Goal: Information Seeking & Learning: Learn about a topic

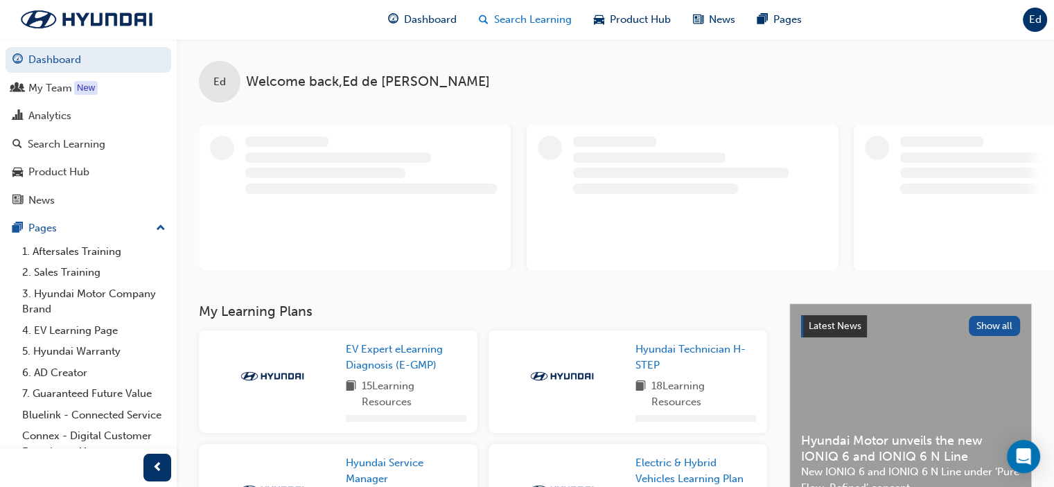
click at [535, 15] on span "Search Learning" at bounding box center [533, 20] width 78 height 16
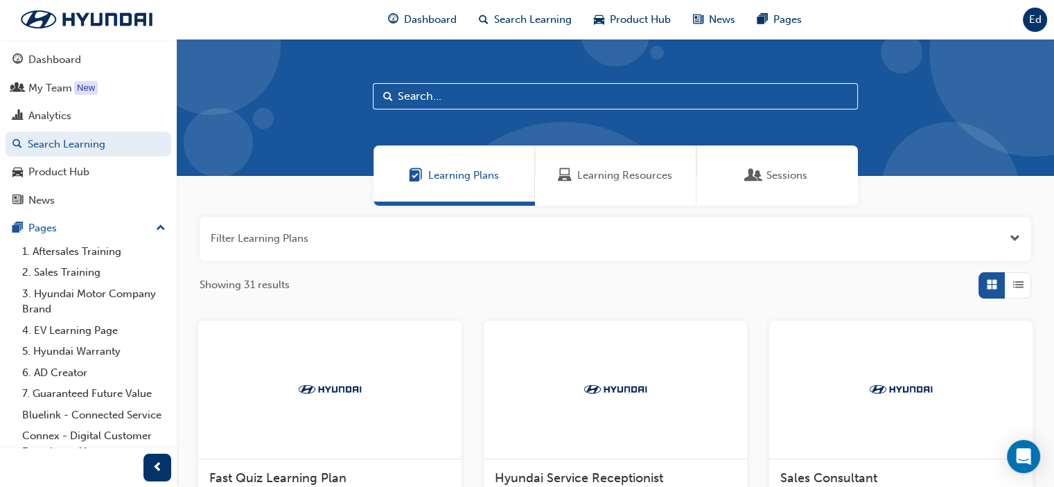
click at [617, 180] on span "Learning Resources" at bounding box center [624, 176] width 95 height 16
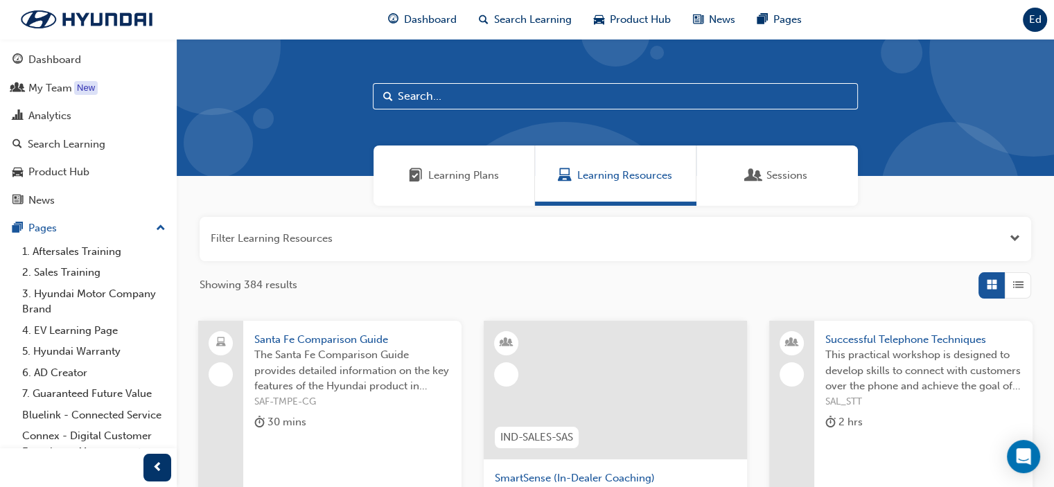
click at [461, 94] on input "text" at bounding box center [615, 96] width 485 height 26
type input "dct"
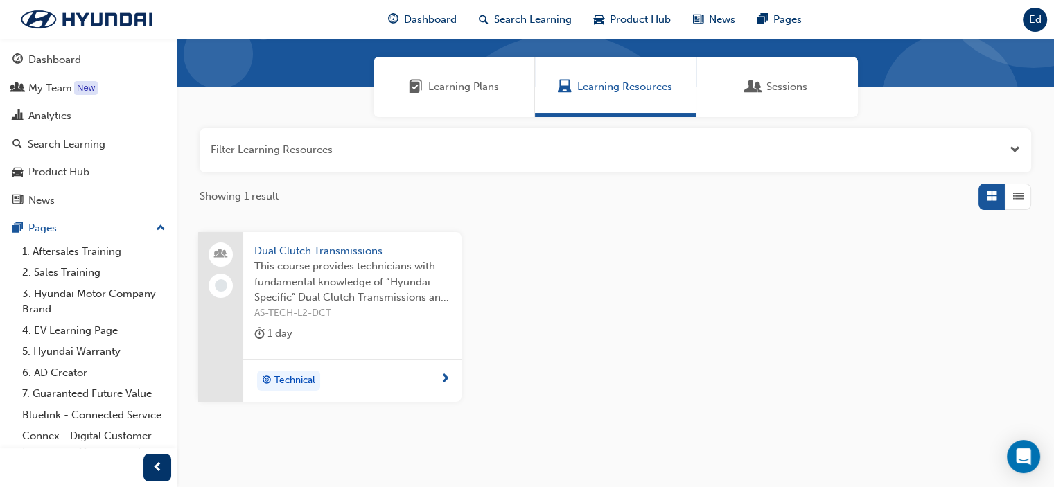
scroll to position [138, 0]
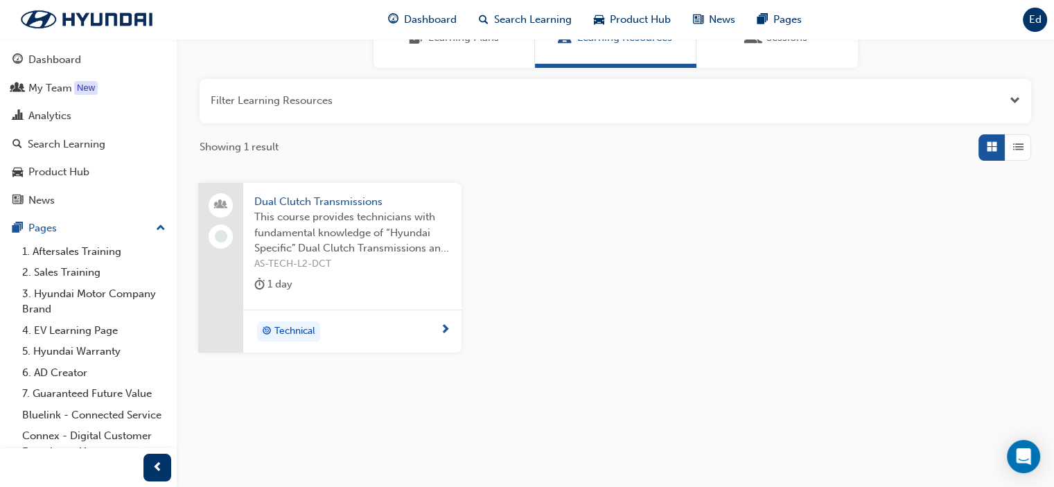
click at [303, 201] on span "Dual Clutch Transmissions" at bounding box center [352, 202] width 196 height 16
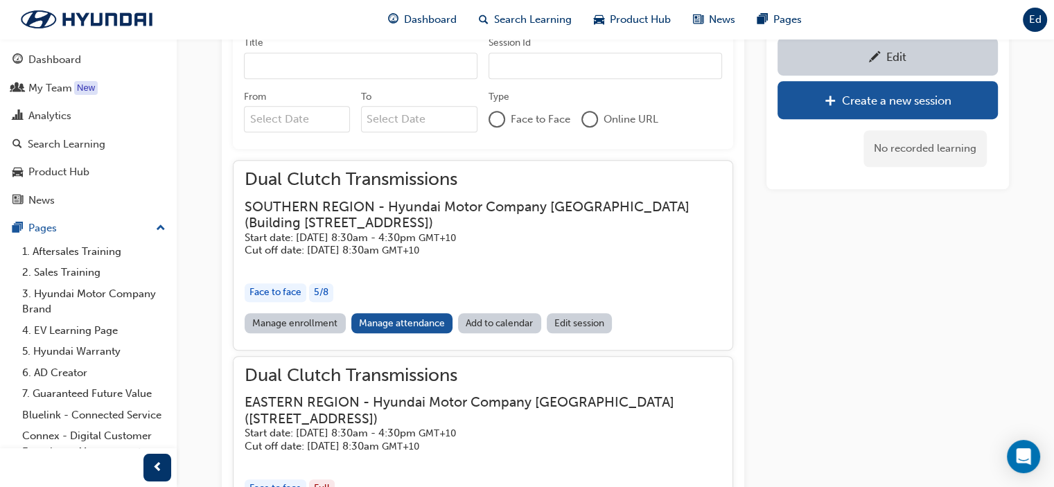
scroll to position [1015, 0]
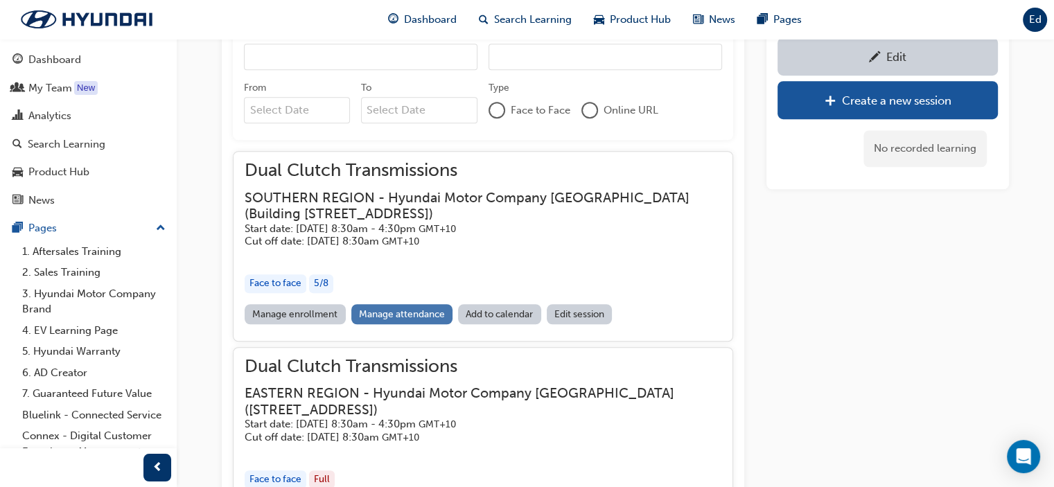
click at [400, 314] on link "Manage attendance" at bounding box center [402, 314] width 102 height 20
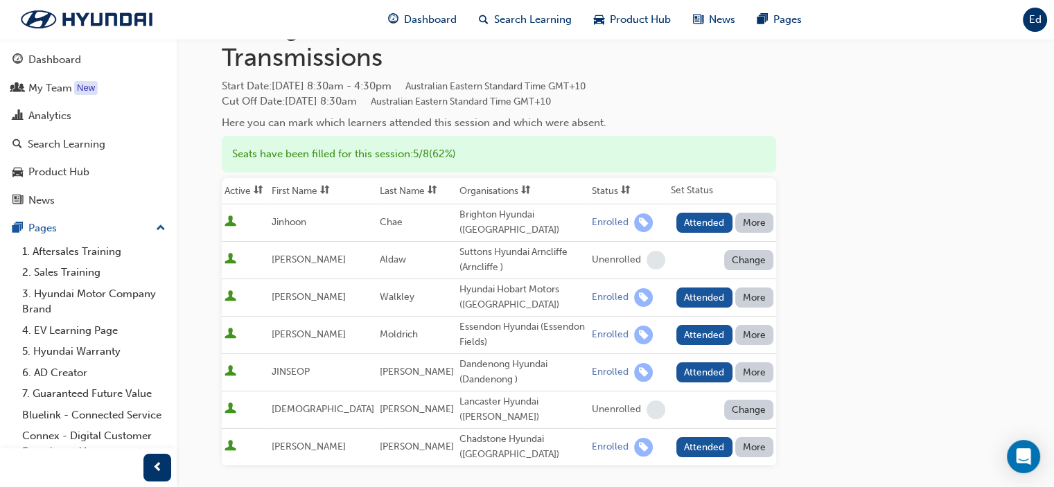
scroll to position [139, 0]
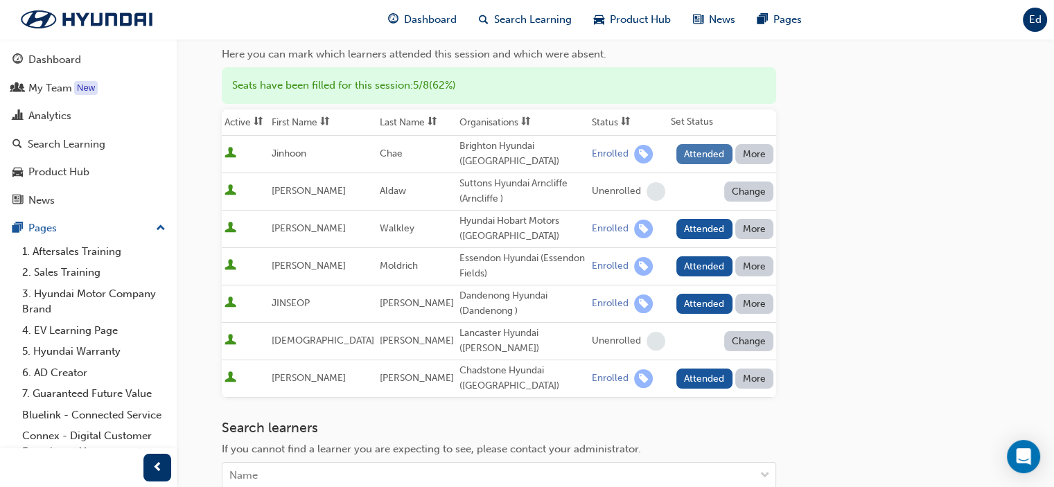
click at [691, 155] on button "Attended" at bounding box center [705, 154] width 56 height 20
click at [697, 227] on button "Attended" at bounding box center [705, 229] width 56 height 20
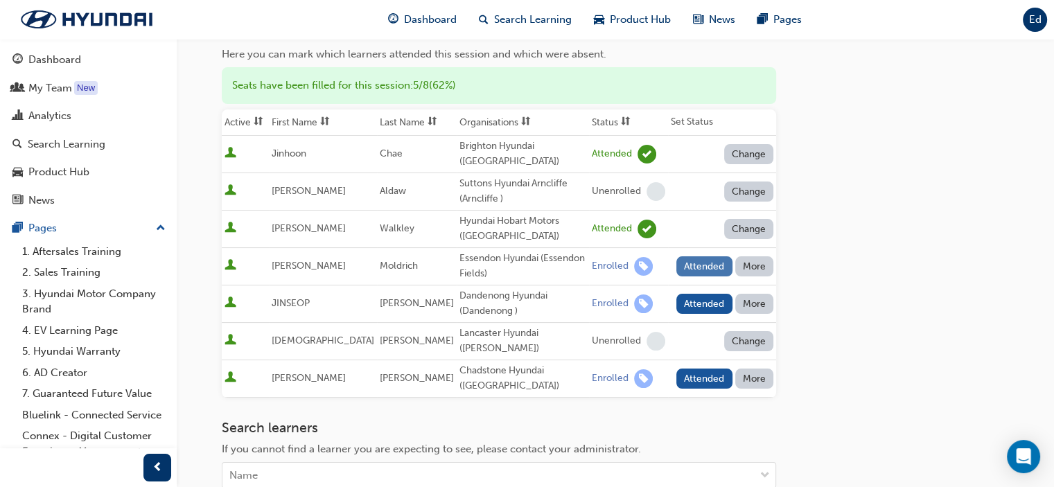
click at [701, 270] on button "Attended" at bounding box center [705, 266] width 56 height 20
click at [704, 299] on button "Attended" at bounding box center [705, 304] width 56 height 20
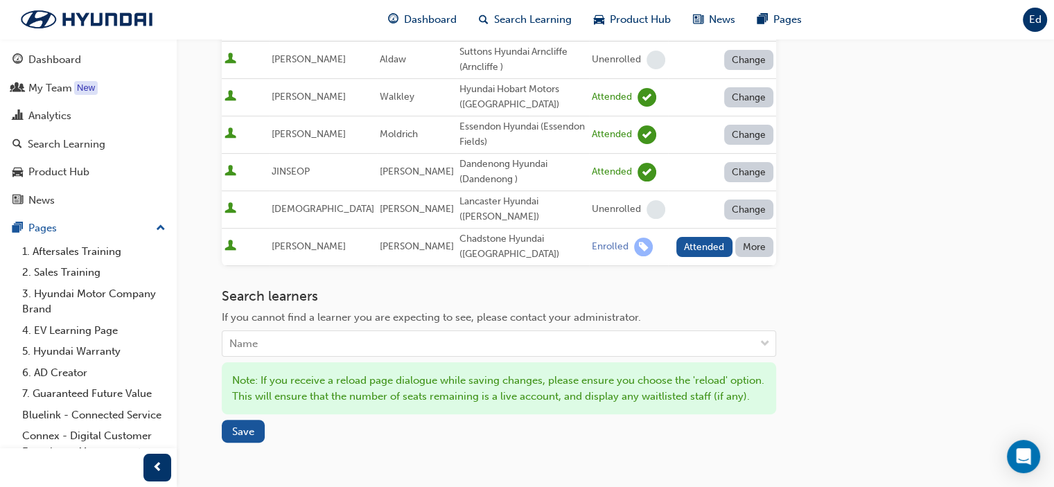
scroll to position [277, 0]
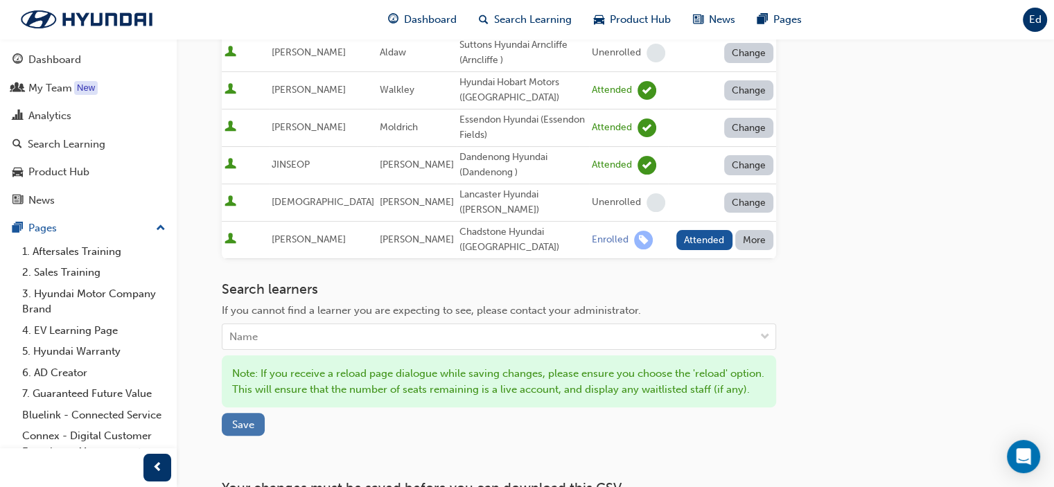
click at [240, 419] on span "Save" at bounding box center [243, 425] width 22 height 12
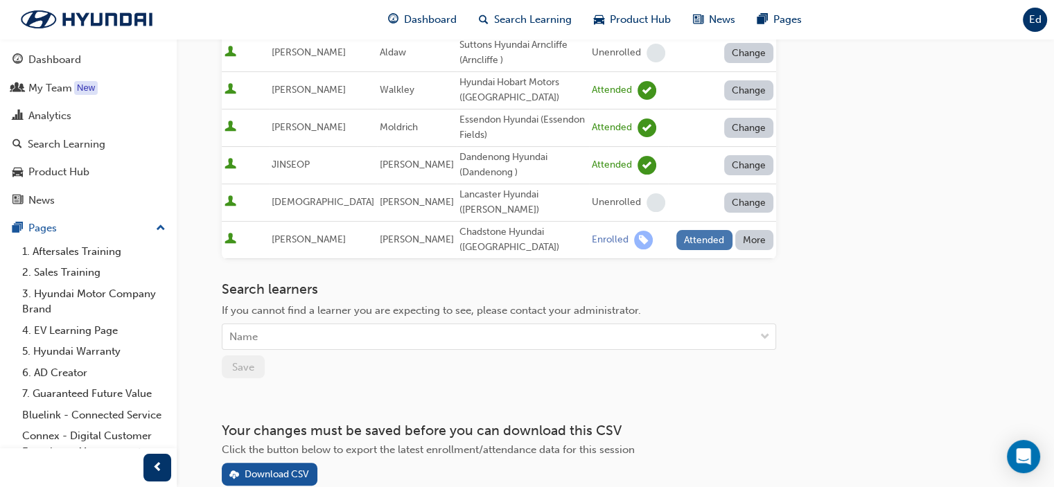
click at [702, 230] on button "Attended" at bounding box center [705, 240] width 56 height 20
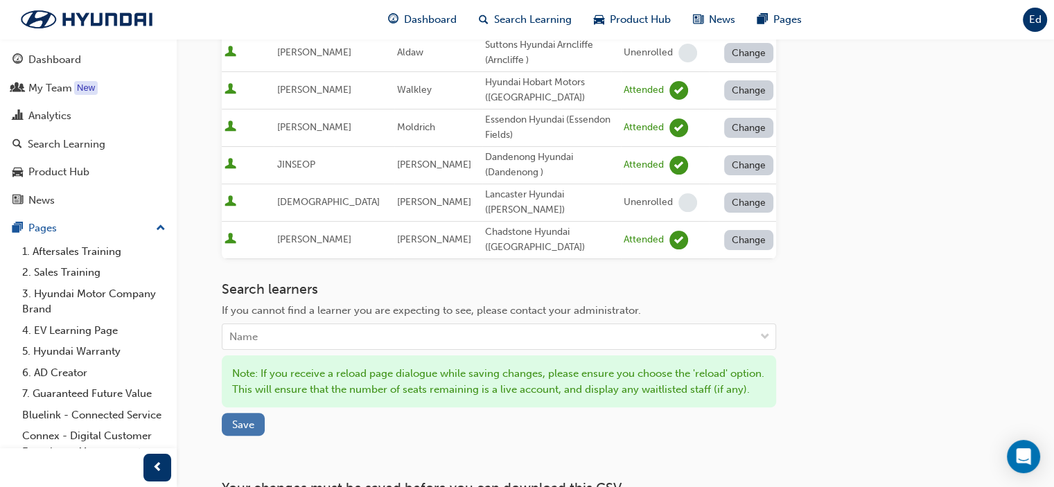
click at [250, 419] on span "Save" at bounding box center [243, 425] width 22 height 12
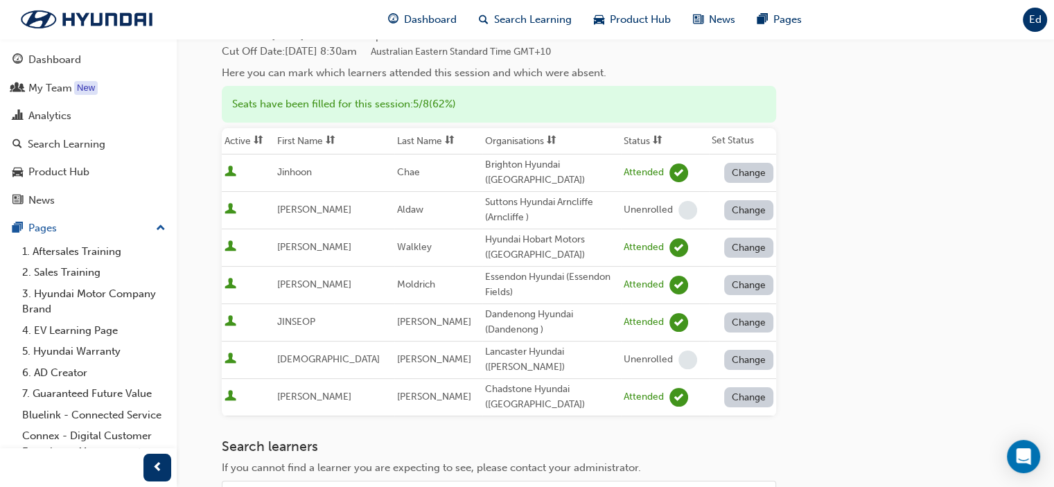
scroll to position [0, 0]
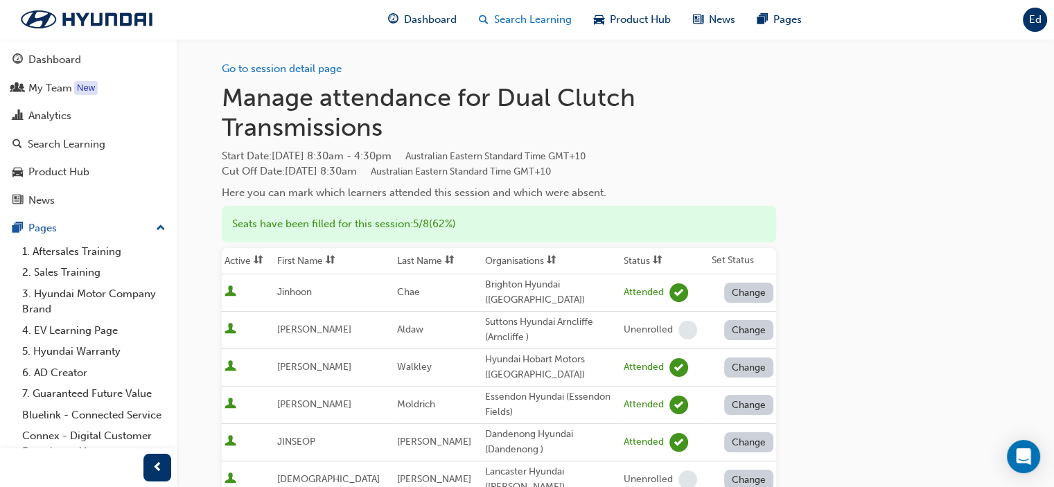
click at [528, 14] on span "Search Learning" at bounding box center [533, 20] width 78 height 16
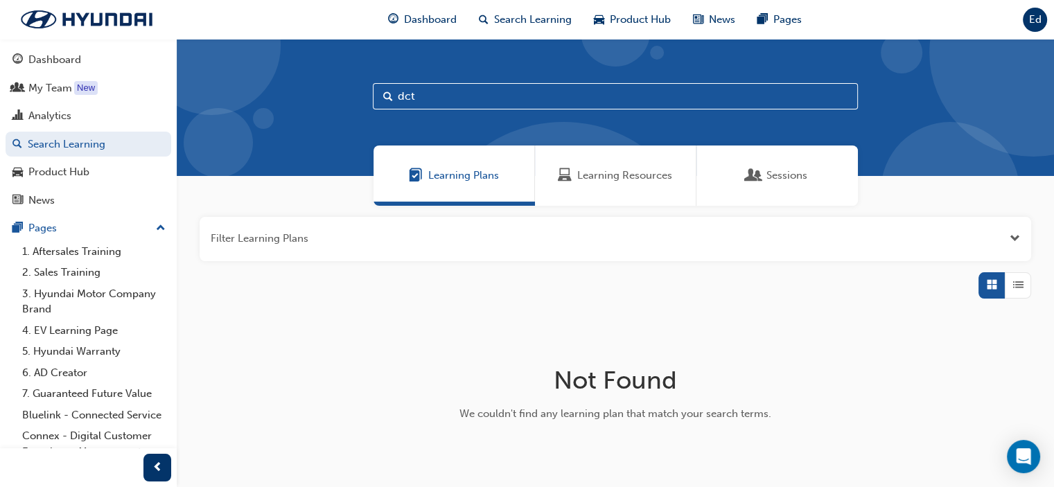
click at [613, 176] on span "Learning Resources" at bounding box center [624, 176] width 95 height 16
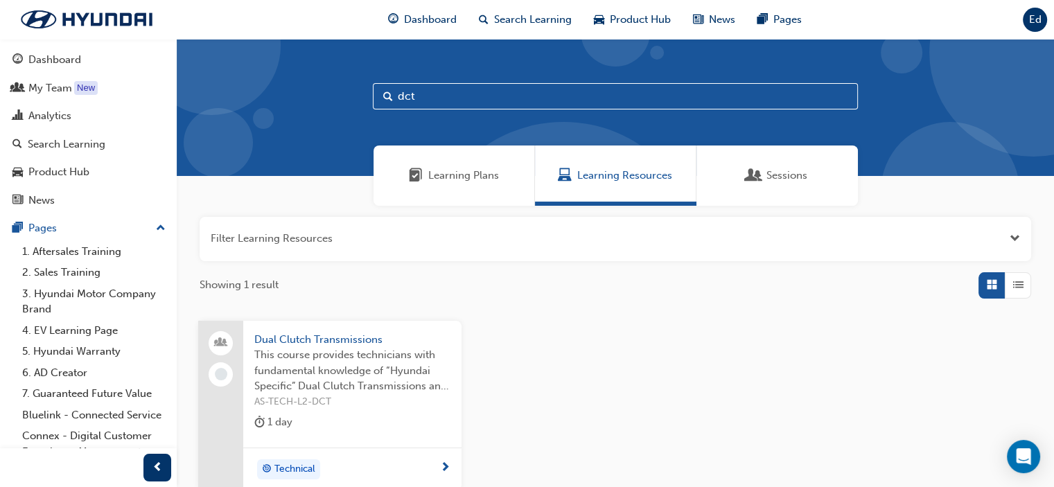
click at [476, 96] on input "dct" at bounding box center [615, 96] width 485 height 26
type input "dss"
click at [288, 337] on span "Driving Safety Systems" at bounding box center [352, 340] width 196 height 16
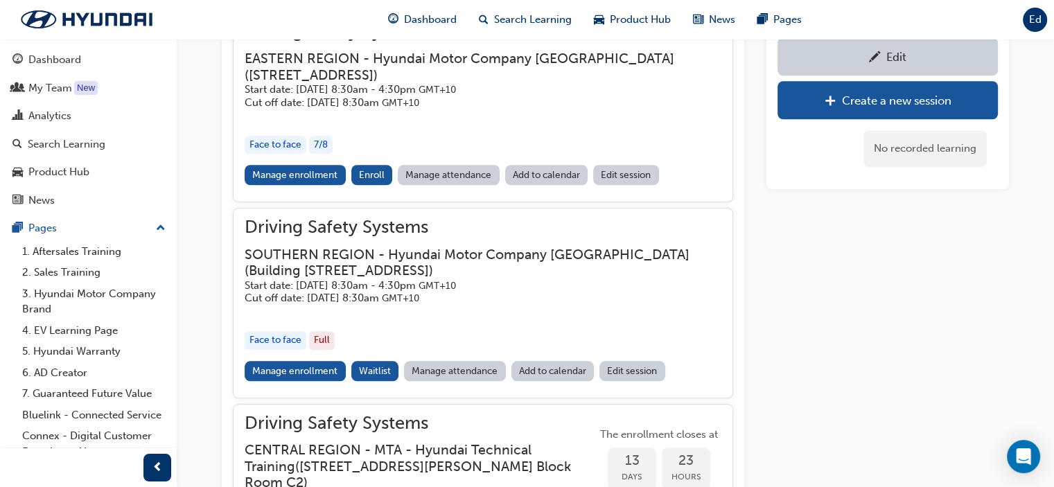
scroll to position [1262, 0]
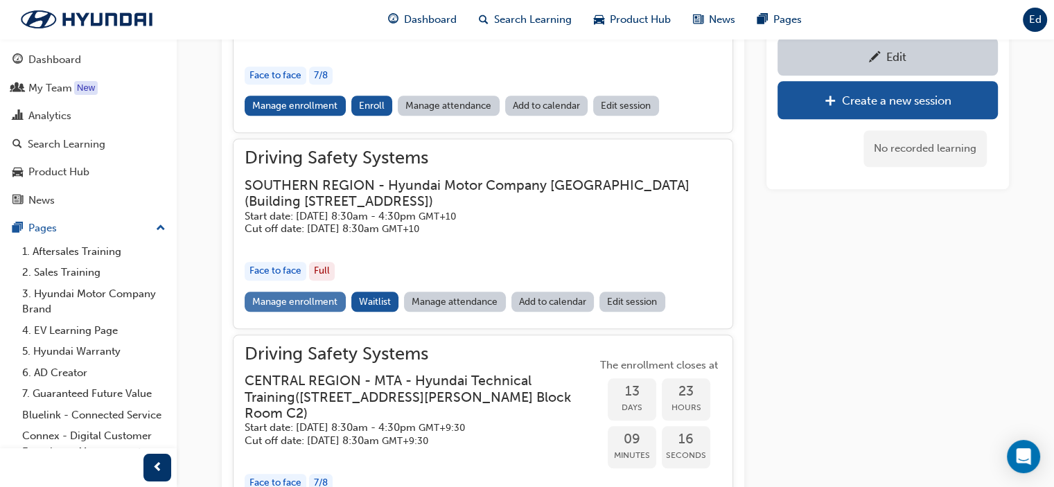
click at [283, 302] on link "Manage enrollment" at bounding box center [295, 302] width 101 height 20
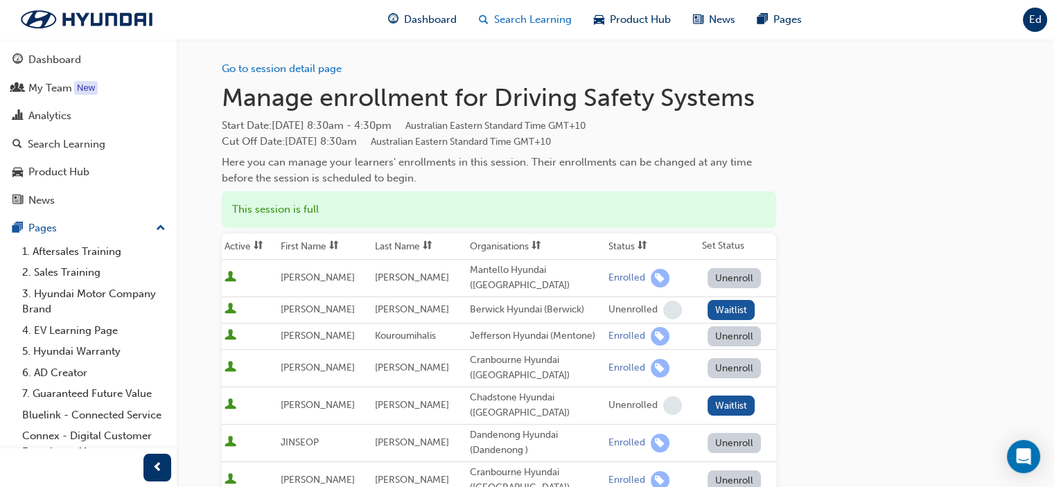
click at [519, 17] on span "Search Learning" at bounding box center [533, 20] width 78 height 16
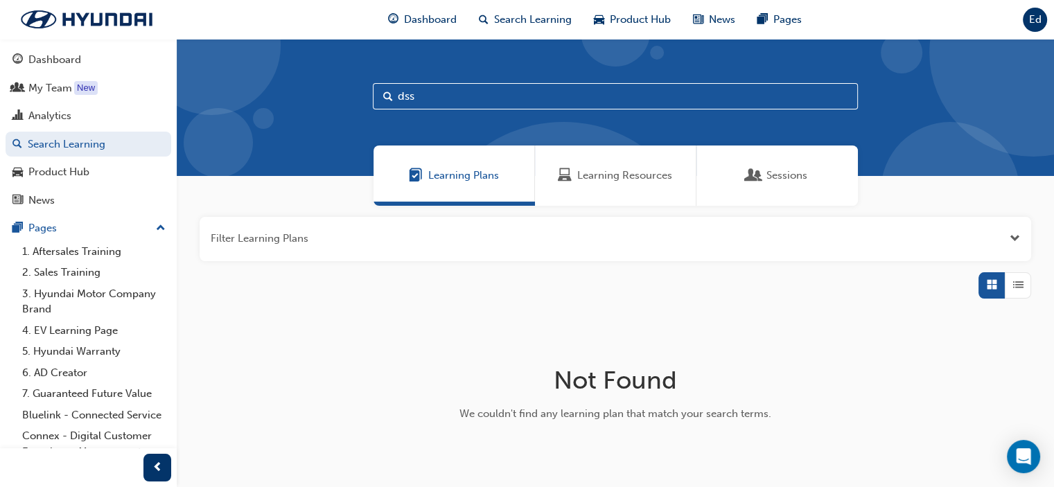
click at [598, 180] on span "Learning Resources" at bounding box center [624, 176] width 95 height 16
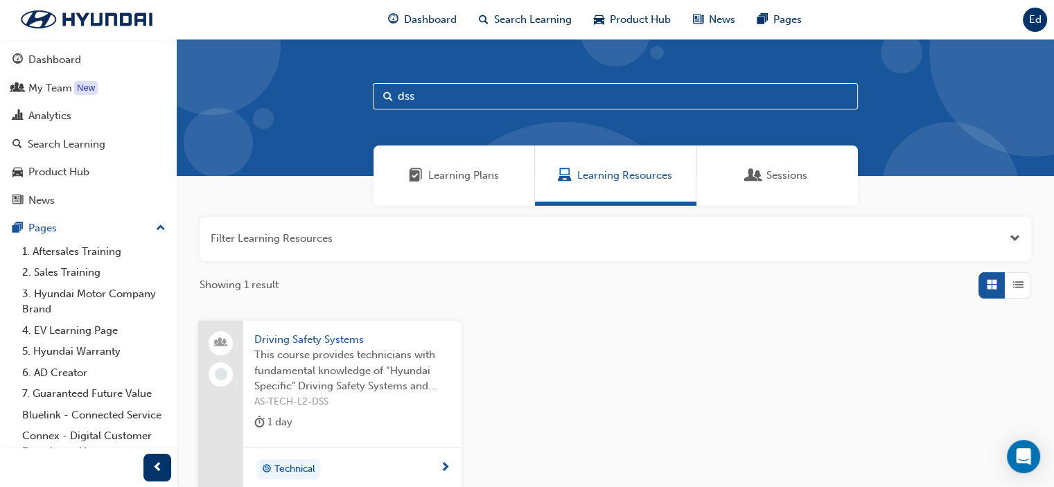
click at [463, 96] on input "dss" at bounding box center [615, 96] width 485 height 26
type input "d"
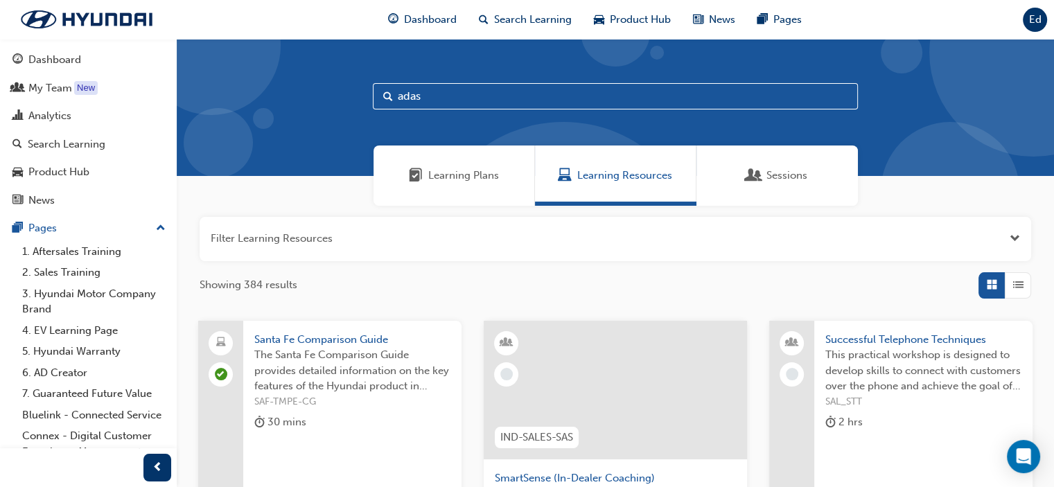
type input "adas"
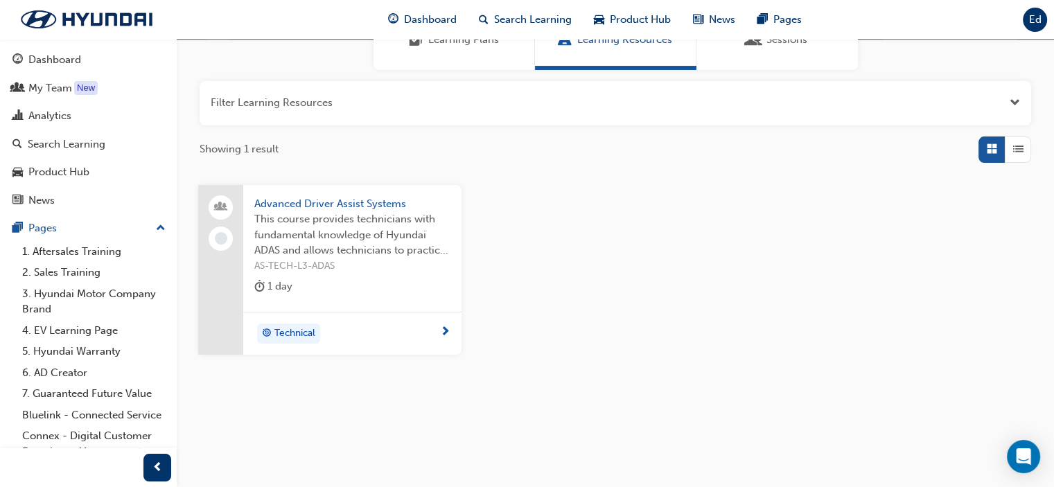
scroll to position [138, 0]
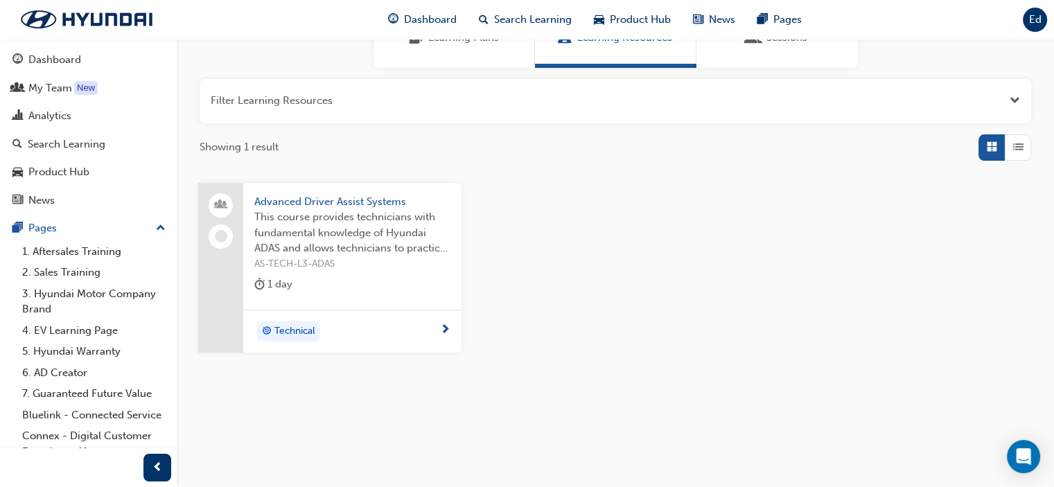
click at [322, 199] on span "Advanced Driver Assist Systems" at bounding box center [352, 202] width 196 height 16
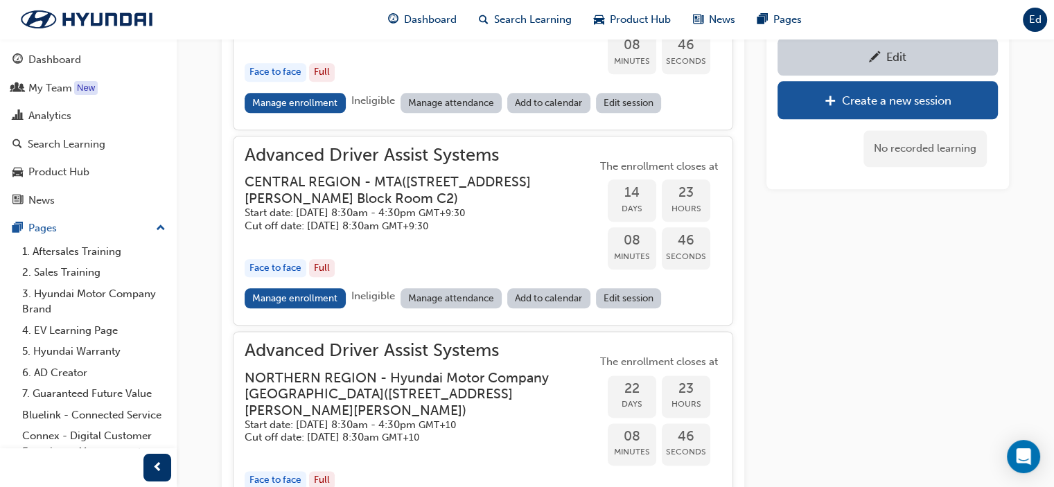
scroll to position [1604, 0]
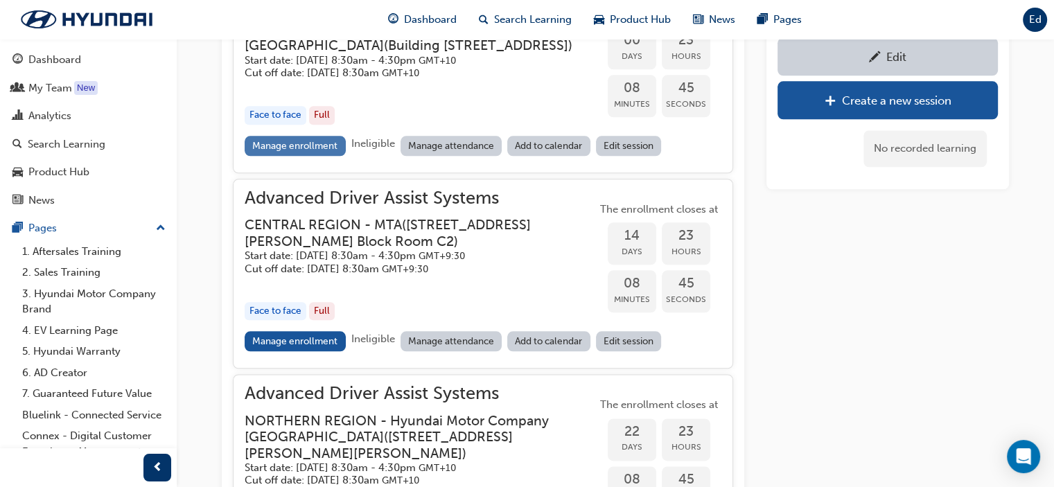
click at [295, 156] on link "Manage enrollment" at bounding box center [295, 146] width 101 height 20
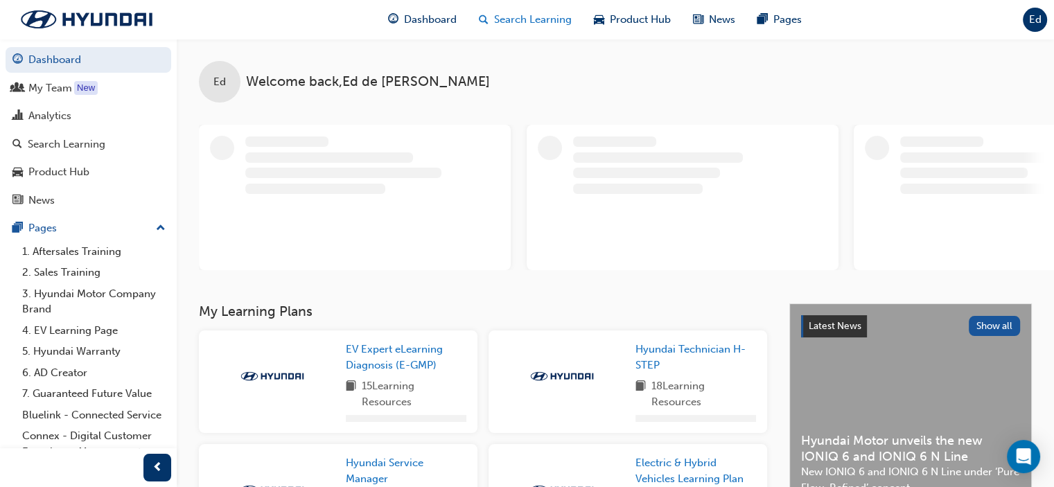
click at [523, 20] on span "Search Learning" at bounding box center [533, 20] width 78 height 16
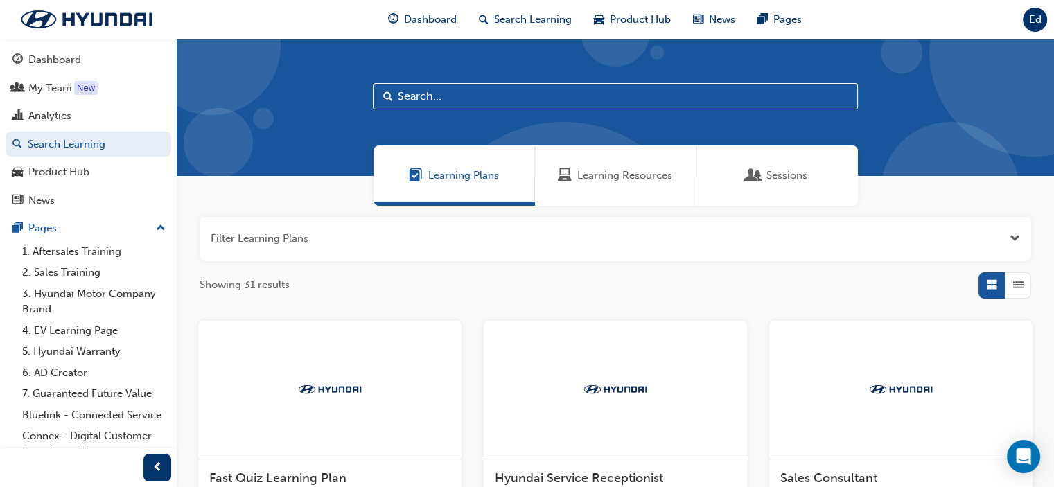
click at [523, 96] on input "text" at bounding box center [615, 96] width 485 height 26
click at [622, 174] on span "Learning Resources" at bounding box center [624, 176] width 95 height 16
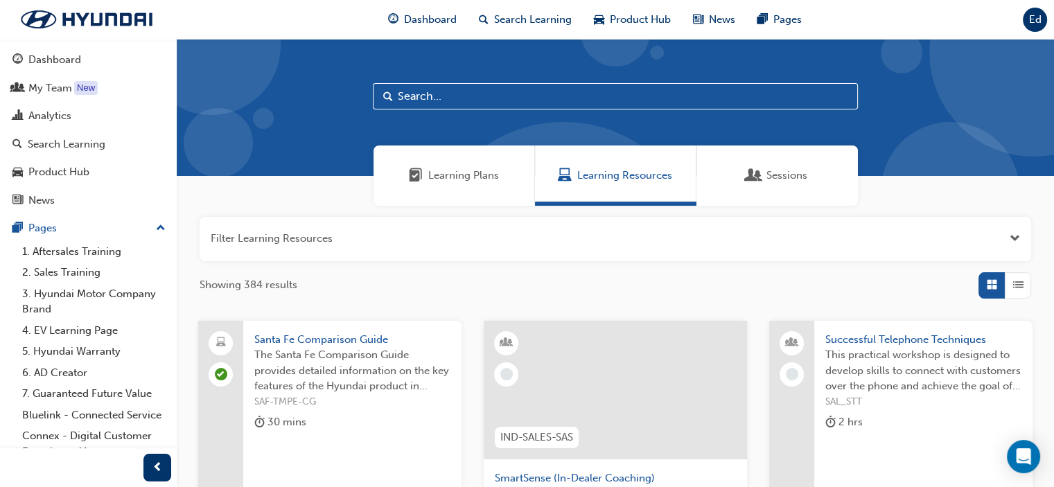
click at [459, 91] on input "text" at bounding box center [615, 96] width 485 height 26
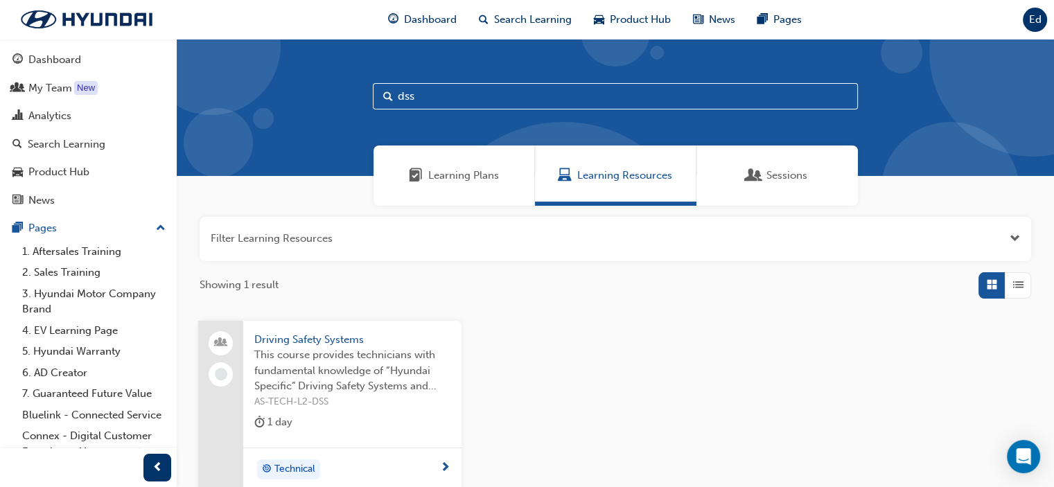
type input "dss"
click at [308, 340] on span "Driving Safety Systems" at bounding box center [352, 340] width 196 height 16
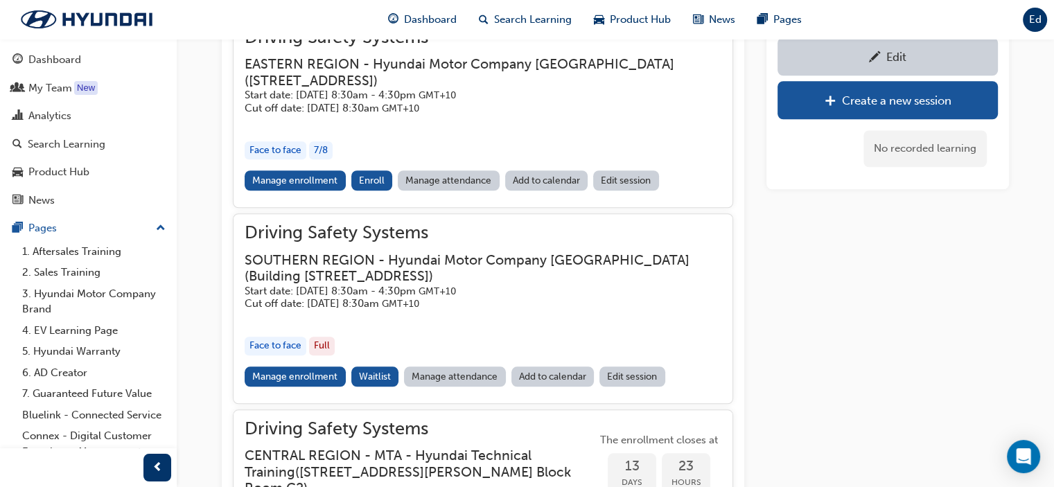
scroll to position [1331, 0]
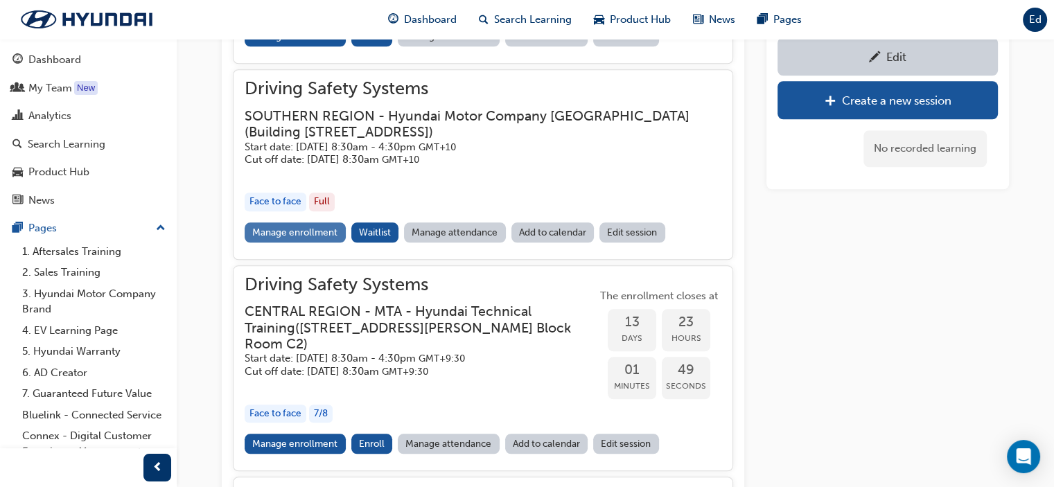
click at [297, 233] on link "Manage enrollment" at bounding box center [295, 233] width 101 height 20
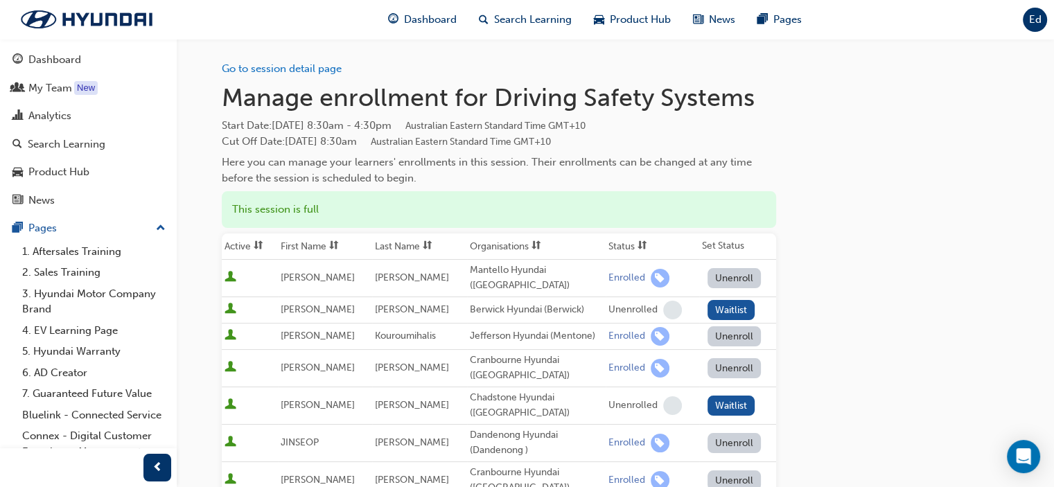
click at [929, 266] on div "Go to session detail page Manage enrollment for Driving Safety Systems Start Da…" at bounding box center [615, 441] width 787 height 805
click at [525, 19] on span "Search Learning" at bounding box center [533, 20] width 78 height 16
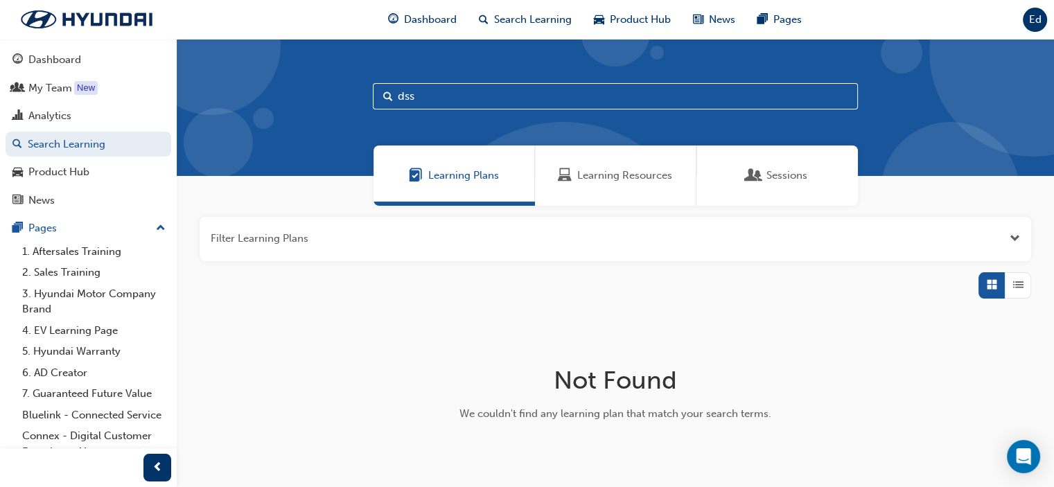
click at [580, 176] on span "Learning Resources" at bounding box center [624, 176] width 95 height 16
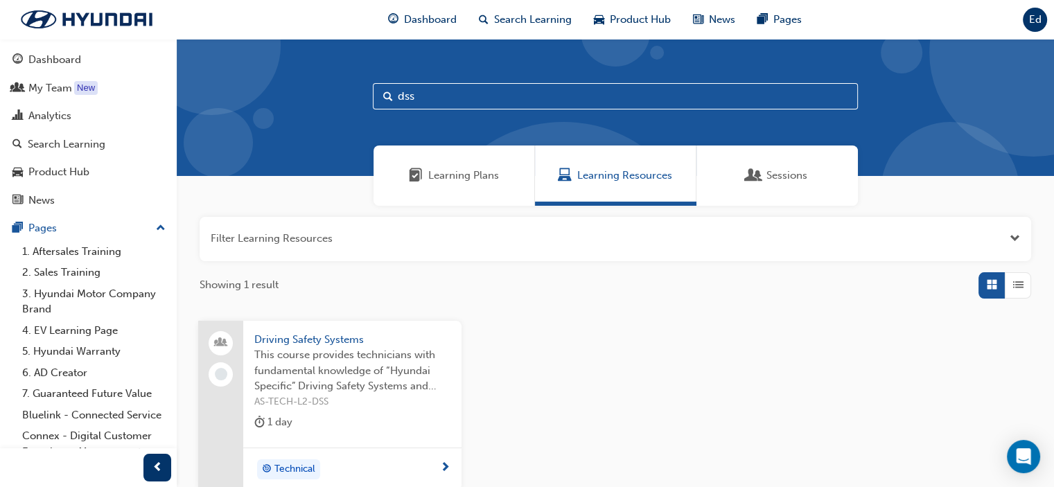
click at [432, 89] on input "dss" at bounding box center [615, 96] width 485 height 26
type input "d"
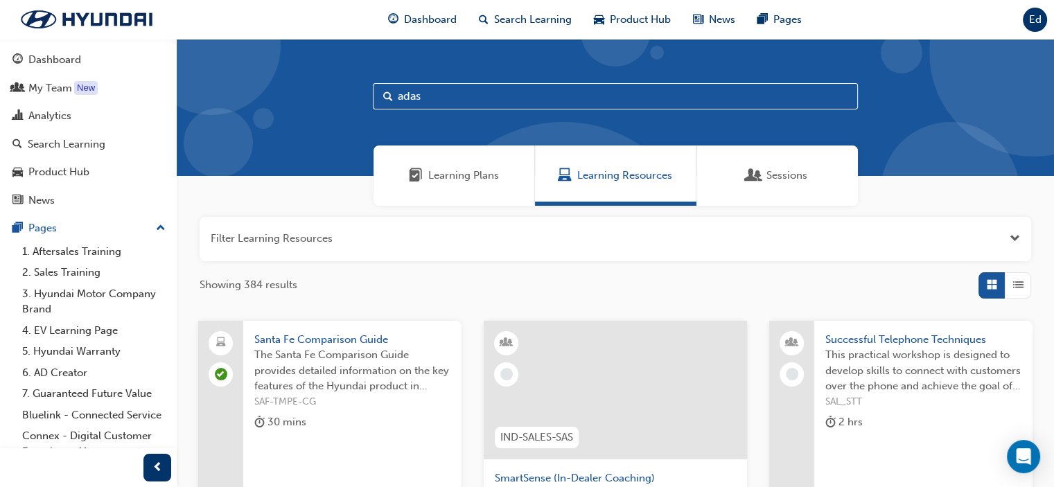
type input "adas"
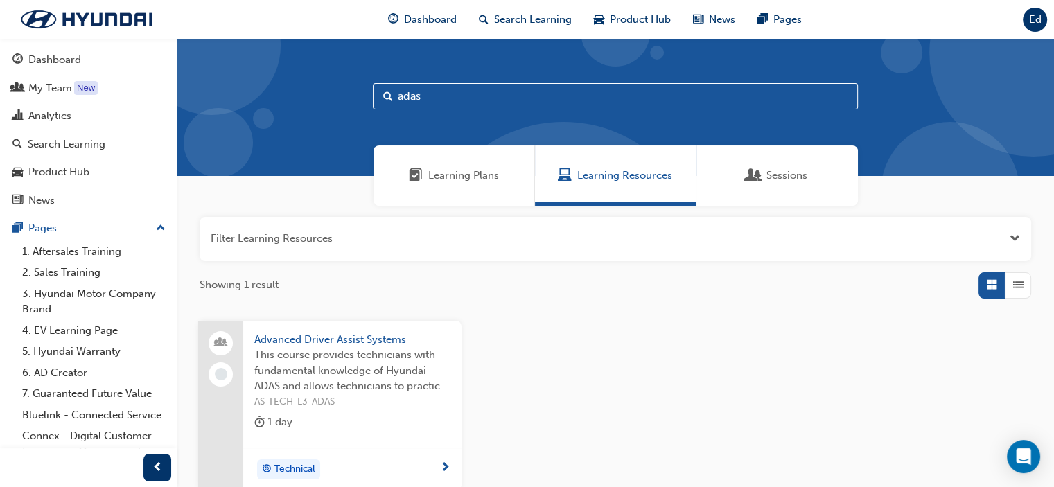
scroll to position [138, 0]
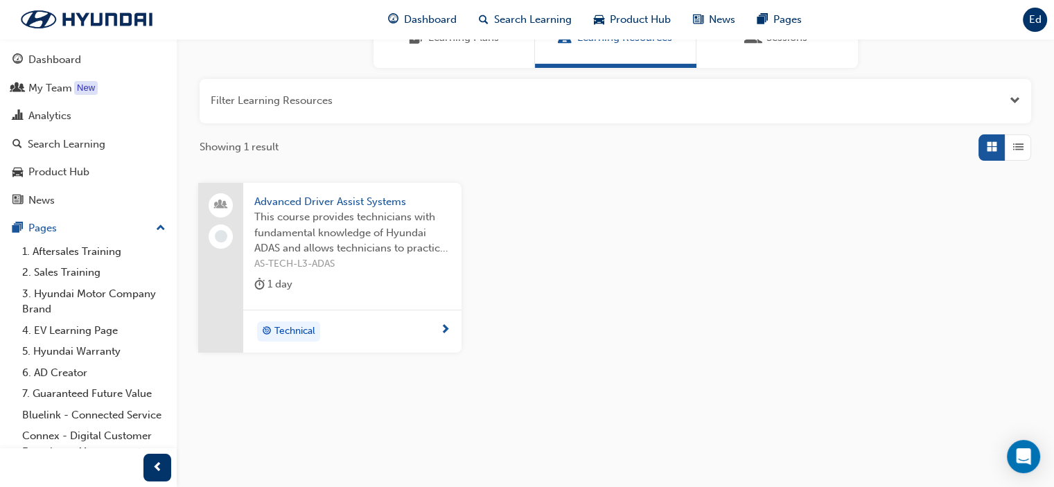
click at [318, 204] on span "Advanced Driver Assist Systems" at bounding box center [352, 202] width 196 height 16
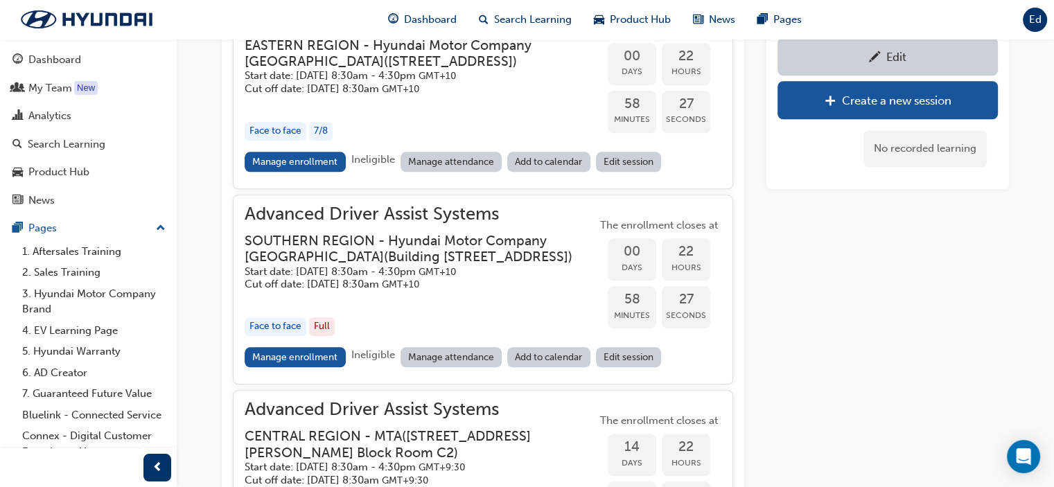
scroll to position [1465, 0]
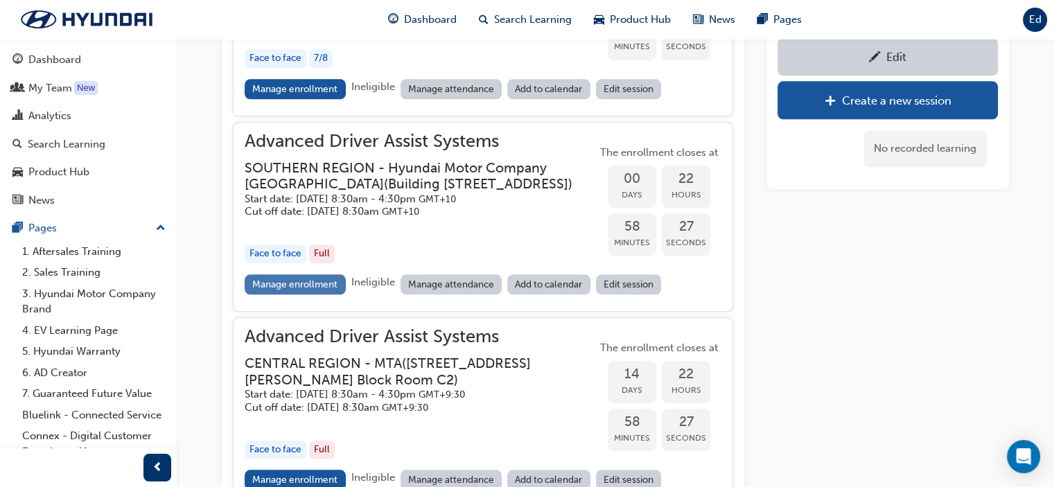
click at [287, 295] on link "Manage enrollment" at bounding box center [295, 285] width 101 height 20
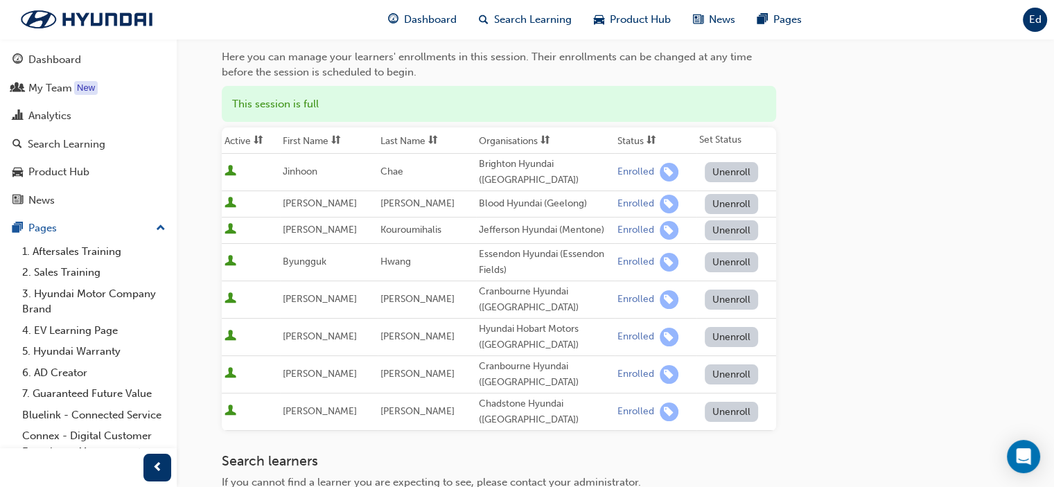
scroll to position [139, 0]
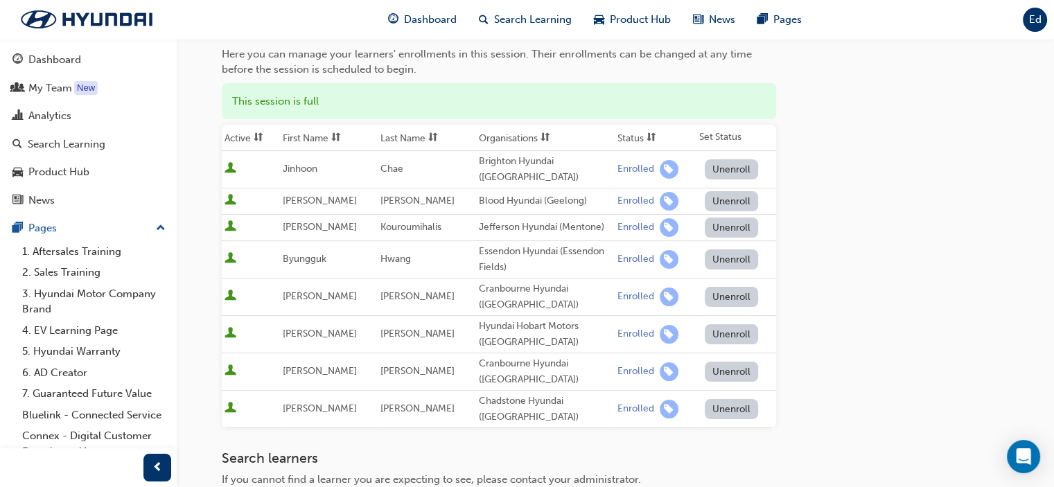
click at [894, 241] on div "Go to session detail page Manage enrollment for Advanced Driver Assist Systems …" at bounding box center [615, 278] width 787 height 756
